Goal: Navigation & Orientation: Find specific page/section

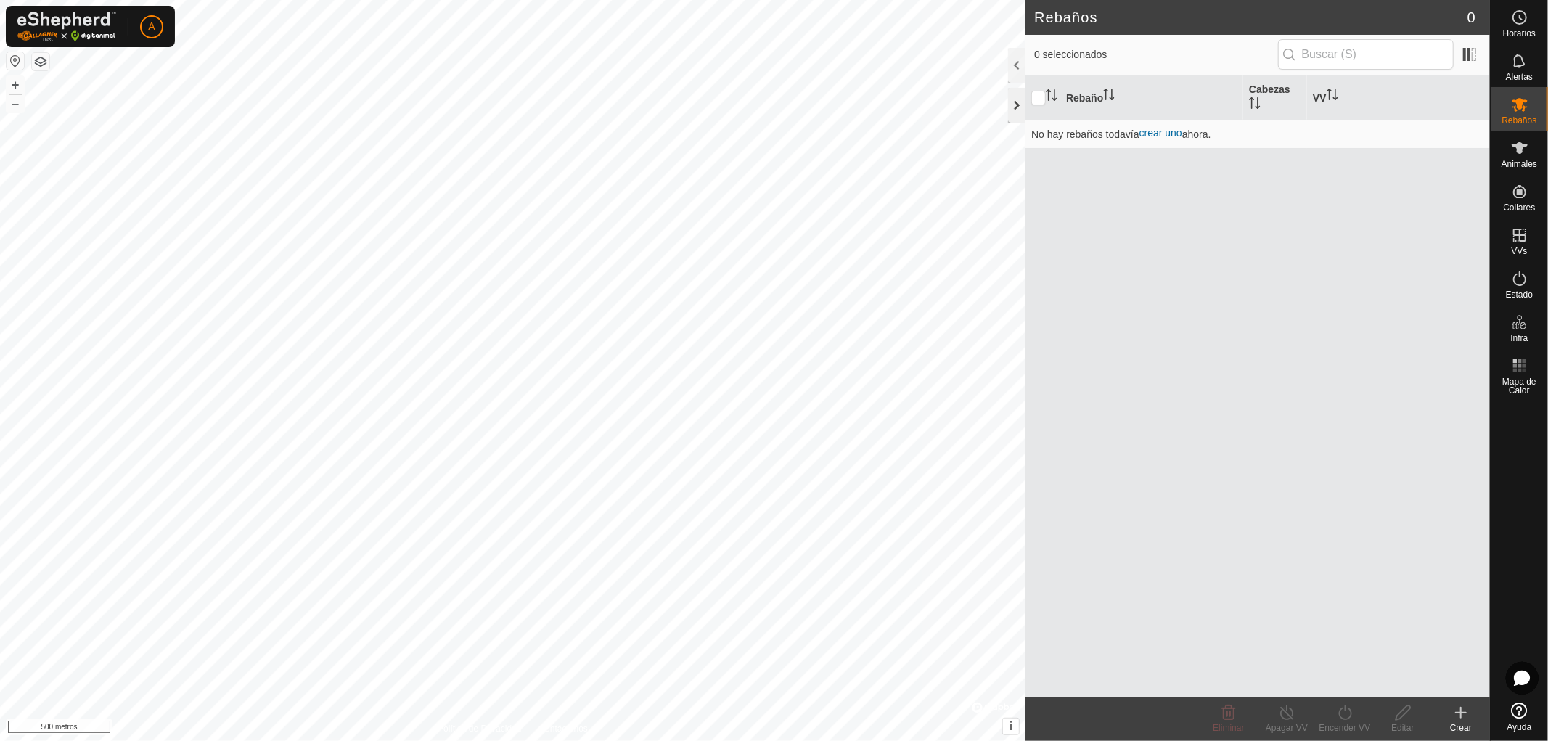
click at [1018, 106] on div at bounding box center [1016, 105] width 17 height 35
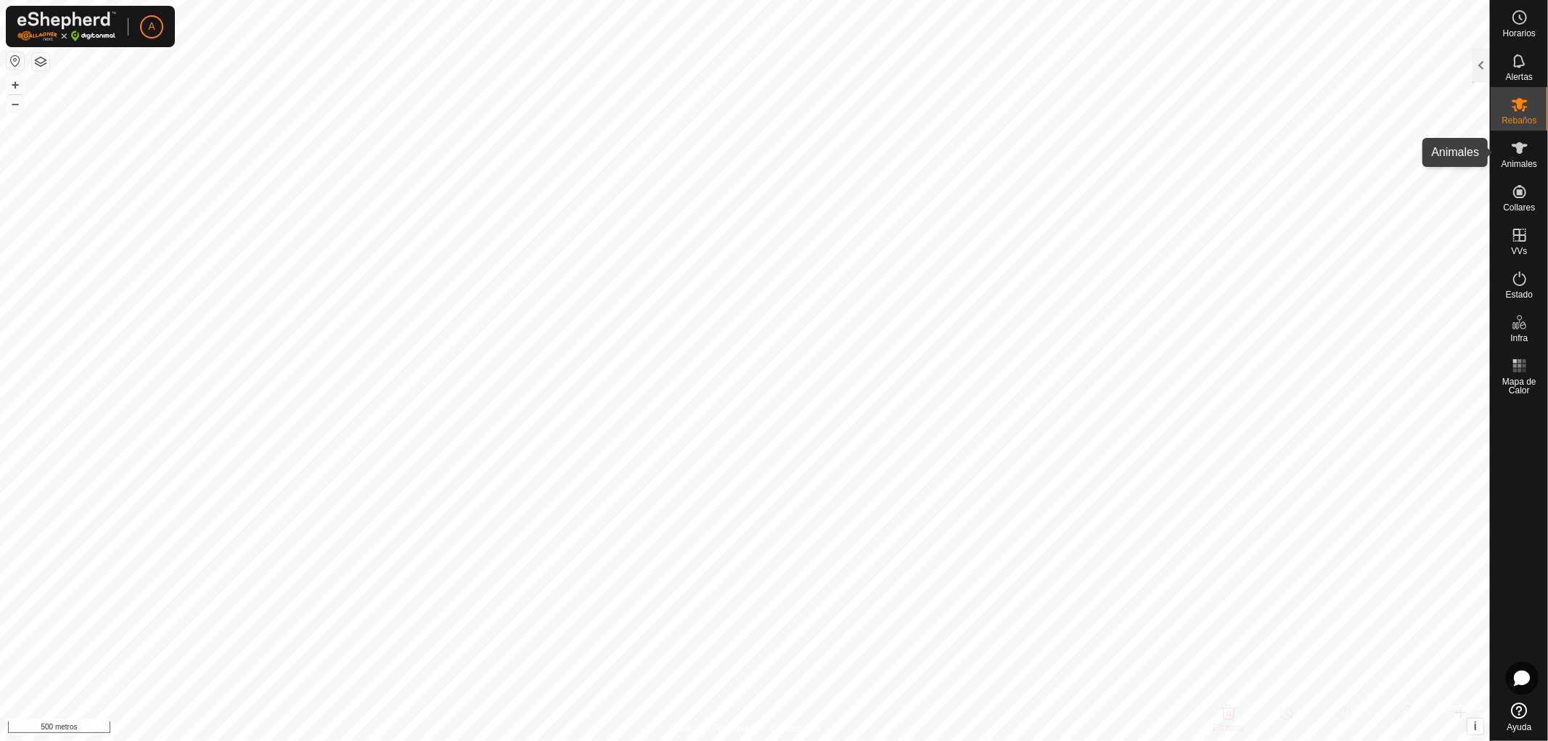
click at [1524, 147] on icon at bounding box center [1519, 148] width 16 height 12
click at [1513, 68] on icon at bounding box center [1519, 60] width 17 height 17
click at [1522, 105] on icon at bounding box center [1519, 104] width 17 height 17
click at [15, 56] on button "button" at bounding box center [15, 60] width 17 height 17
click at [388, 740] on html "A Horarios Alertas Rebaños Animales Collares VVs Estado Infra Mapa de Calor Ayu…" at bounding box center [774, 370] width 1548 height 741
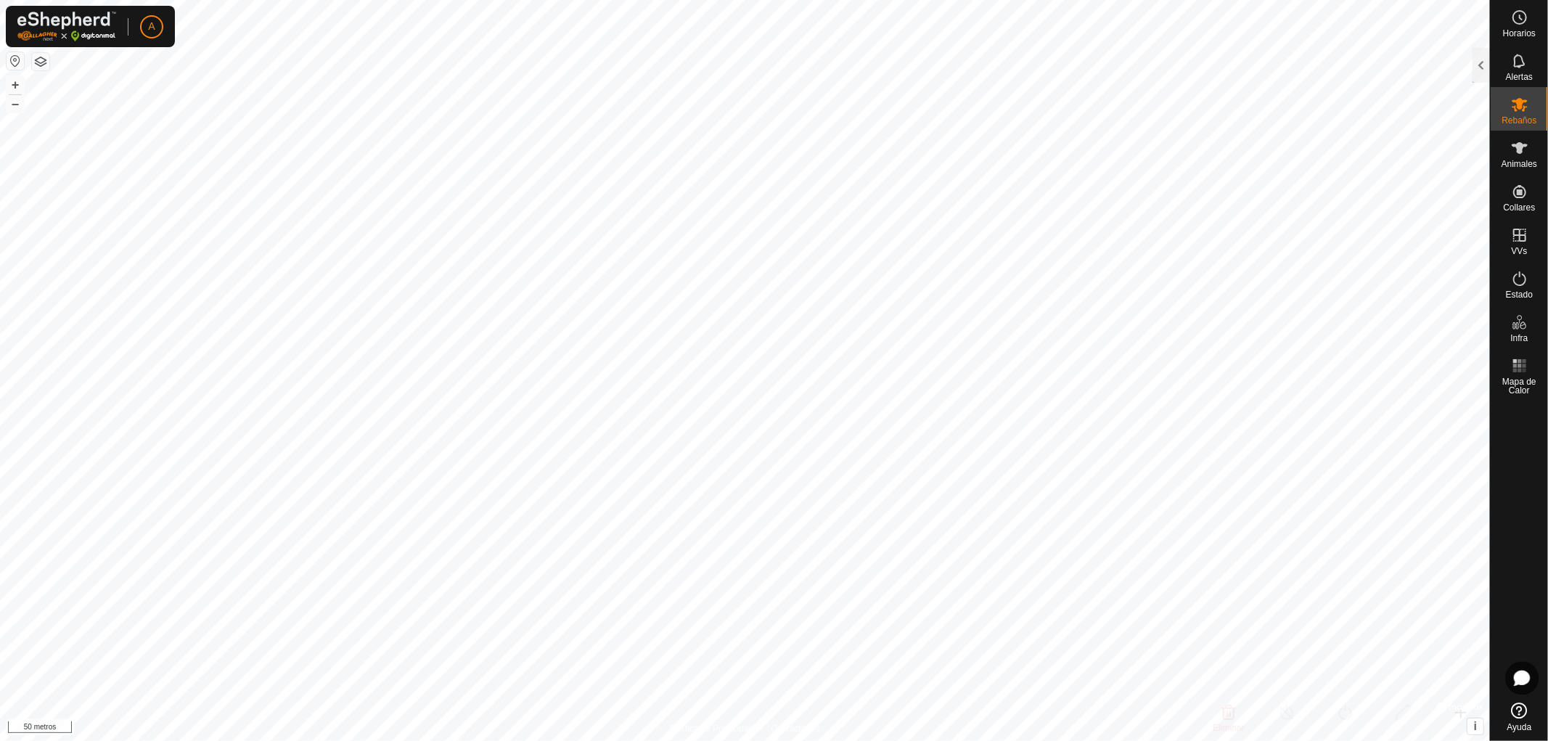
click at [794, 0] on html "A Horarios Alertas Rebaños Animales Collares VVs Estado Infra Mapa de Calor Ayu…" at bounding box center [774, 370] width 1548 height 741
click at [417, 740] on html "A Horarios Alertas Rebaños Animales Collares VVs Estado Infra Mapa de Calor Ayu…" at bounding box center [774, 370] width 1548 height 741
